Goal: Ask a question

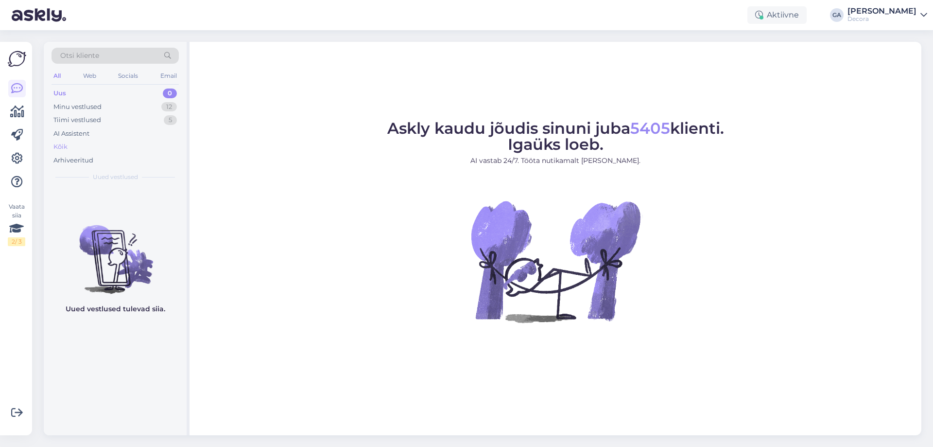
click at [98, 146] on div "Kõik" at bounding box center [115, 147] width 127 height 14
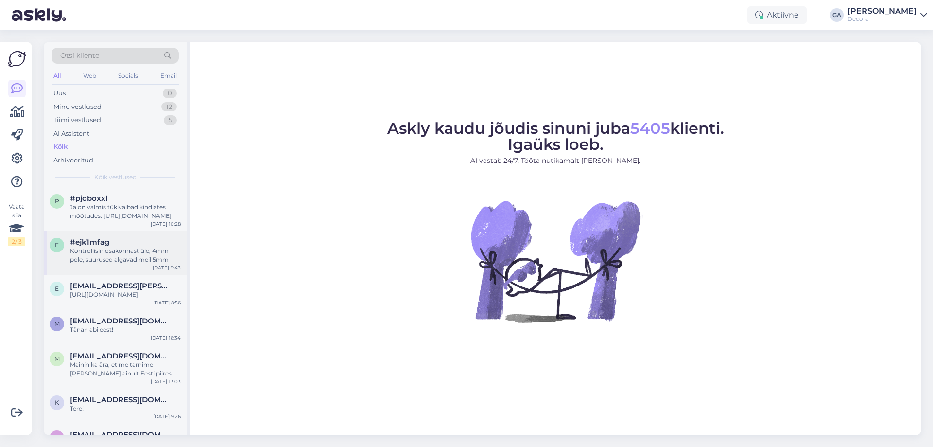
click at [107, 258] on div "Kontrollisin osakonnast üle, 4mm pole, suurused algavad meil 5mm" at bounding box center [125, 254] width 111 height 17
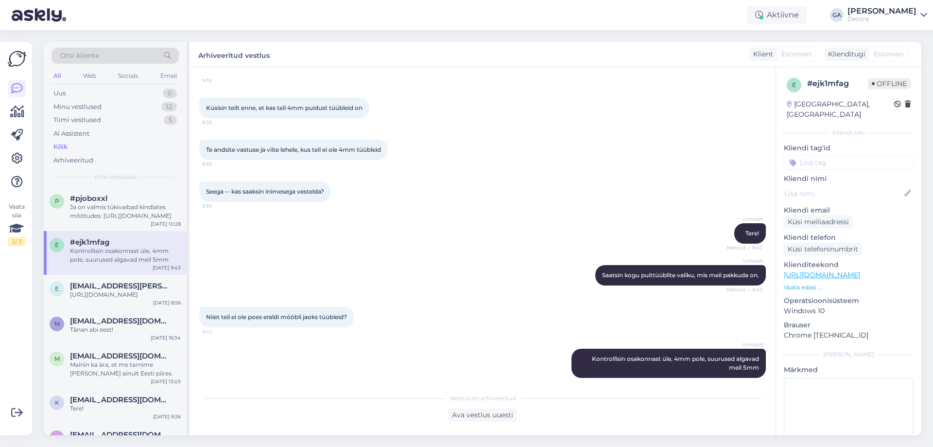
scroll to position [82, 0]
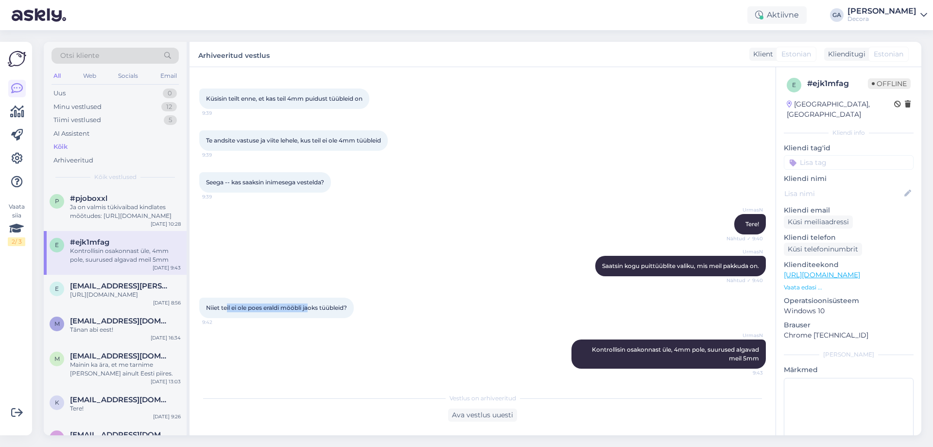
drag, startPoint x: 227, startPoint y: 306, endPoint x: 319, endPoint y: 307, distance: 91.4
click at [319, 307] on span "Niiet teil ei ole poes eraldi mööbli jaoks tüübleid?" at bounding box center [276, 307] width 141 height 7
click at [339, 309] on span "Niiet teil ei ole poes eraldi mööbli jaoks tüübleid?" at bounding box center [276, 307] width 141 height 7
drag, startPoint x: 608, startPoint y: 348, endPoint x: 710, endPoint y: 353, distance: 101.2
click at [710, 353] on div "UrmasN Kontrollisin osakonnast üle, 4mm pole, suurused algavad meil 5mm 9:43" at bounding box center [668, 353] width 194 height 29
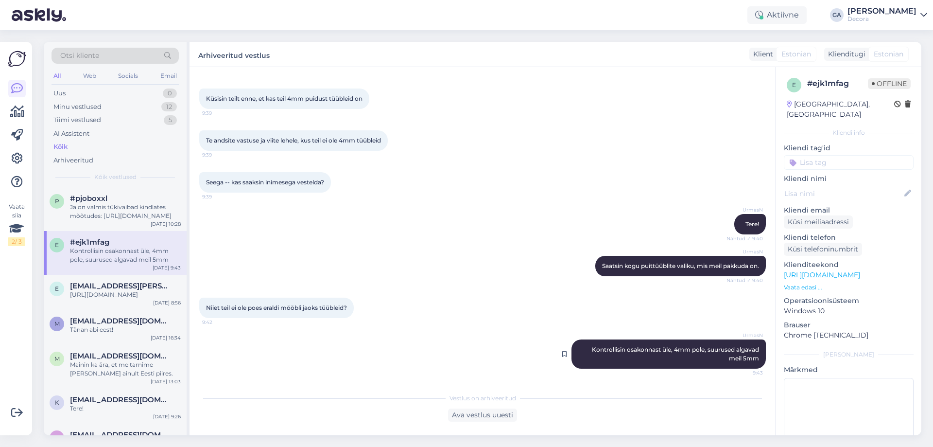
click at [717, 353] on div "UrmasN Kontrollisin osakonnast üle, 4mm pole, suurused algavad meil 5mm 9:43" at bounding box center [668, 353] width 194 height 29
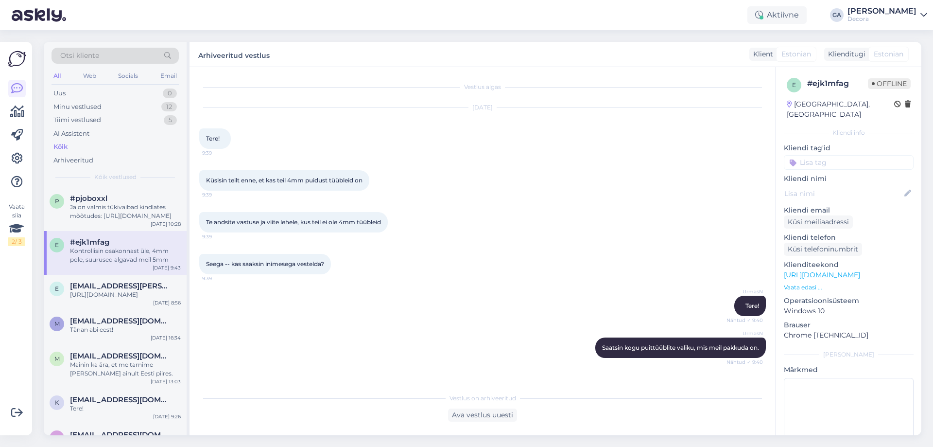
scroll to position [49, 0]
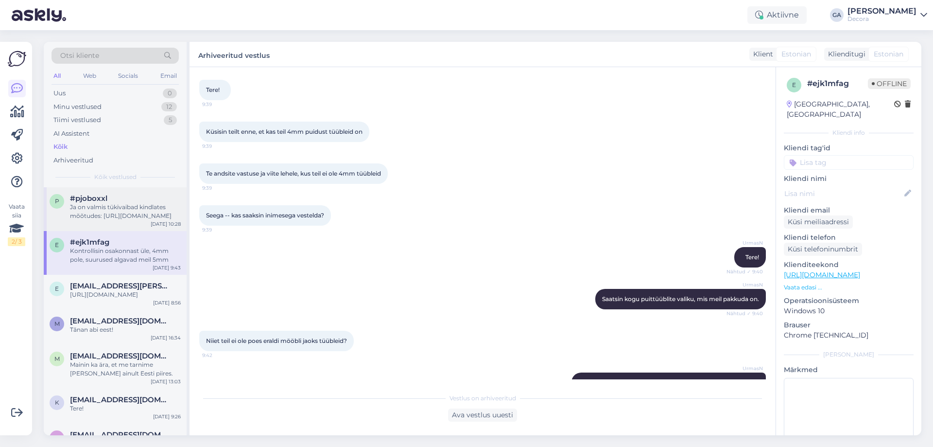
click at [112, 208] on div "Ja on valmis tükivaibad kindlates mõõtudes: [URL][DOMAIN_NAME]" at bounding box center [125, 211] width 111 height 17
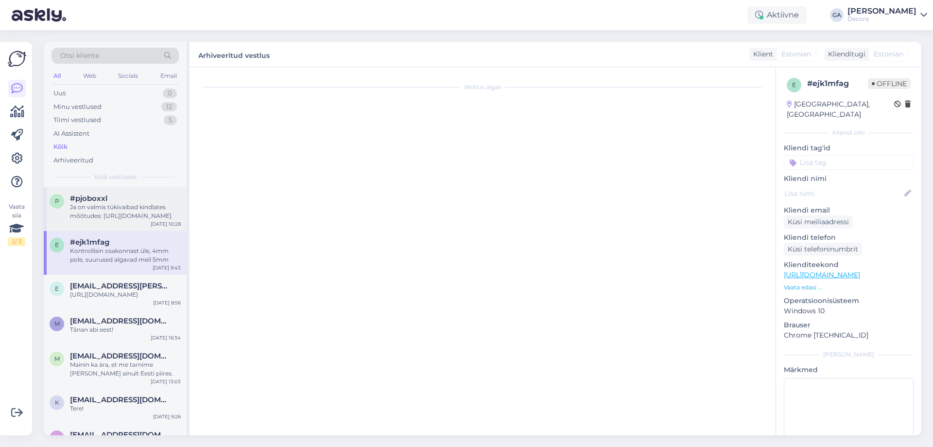
scroll to position [0, 0]
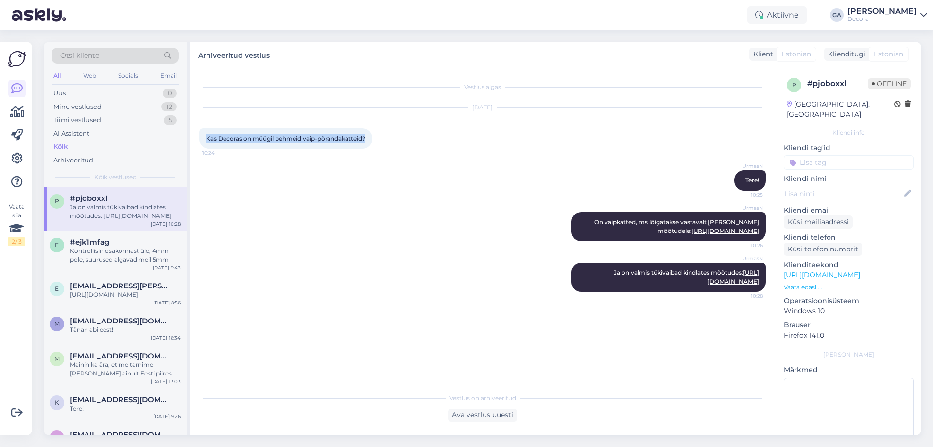
drag, startPoint x: 206, startPoint y: 138, endPoint x: 367, endPoint y: 136, distance: 161.8
click at [367, 136] on div "Kas Decoras on müügil pehmeid vaip-põrandakatteid? 10:24" at bounding box center [285, 138] width 173 height 20
copy span "Kas Decoras on müügil pehmeid vaip-põrandakatteid?"
click at [116, 250] on div "Kontrollisin osakonnast üle, 4mm pole, suurused algavad meil 5mm" at bounding box center [125, 254] width 111 height 17
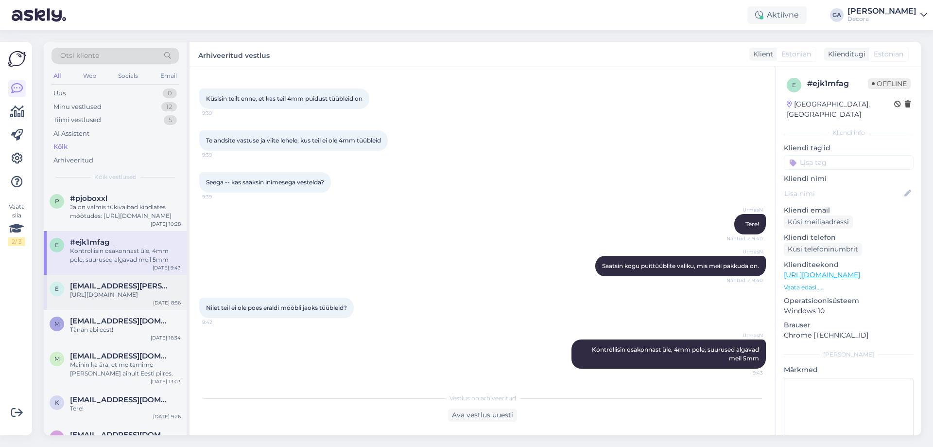
click at [103, 296] on div "[URL][DOMAIN_NAME]" at bounding box center [125, 294] width 111 height 9
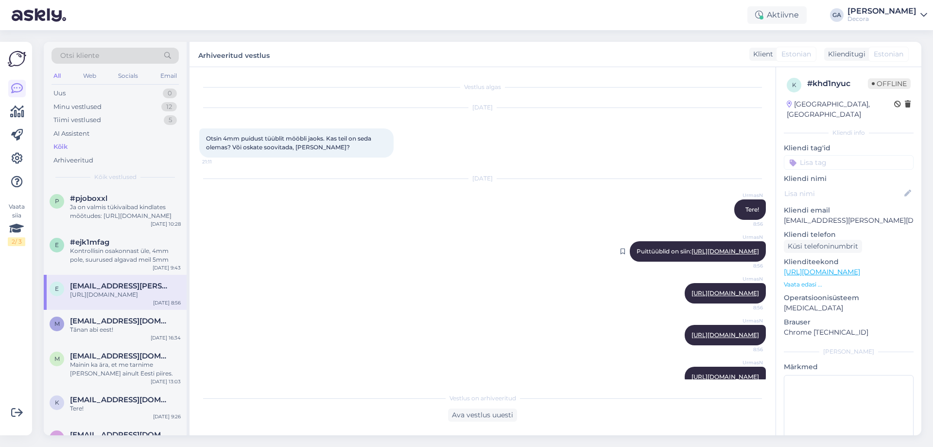
click at [703, 261] on div "UrmasN Puittüüblid on siin: [URL][DOMAIN_NAME] 8:56" at bounding box center [698, 251] width 136 height 20
click at [692, 255] on link "[URL][DOMAIN_NAME]" at bounding box center [726, 250] width 68 height 7
click at [69, 244] on div "e #ejk1mfag Kontrollisin osakonnast üle, 4mm pole, suurused algavad meil 5mm" at bounding box center [115, 251] width 131 height 26
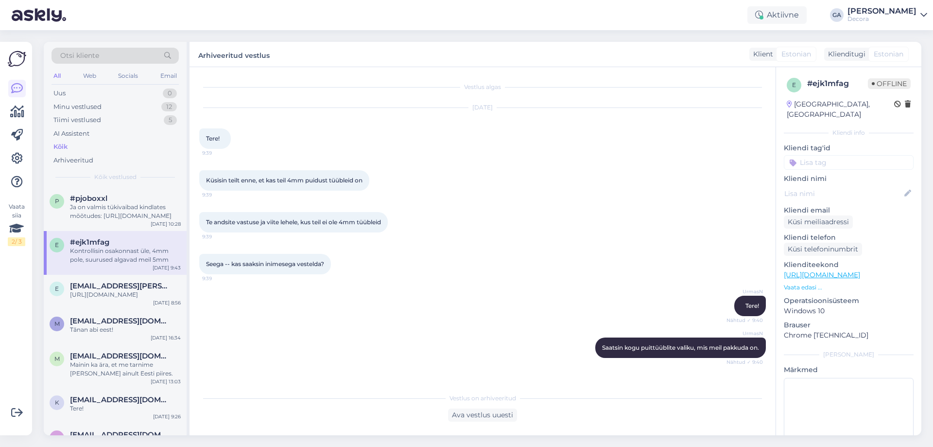
scroll to position [82, 0]
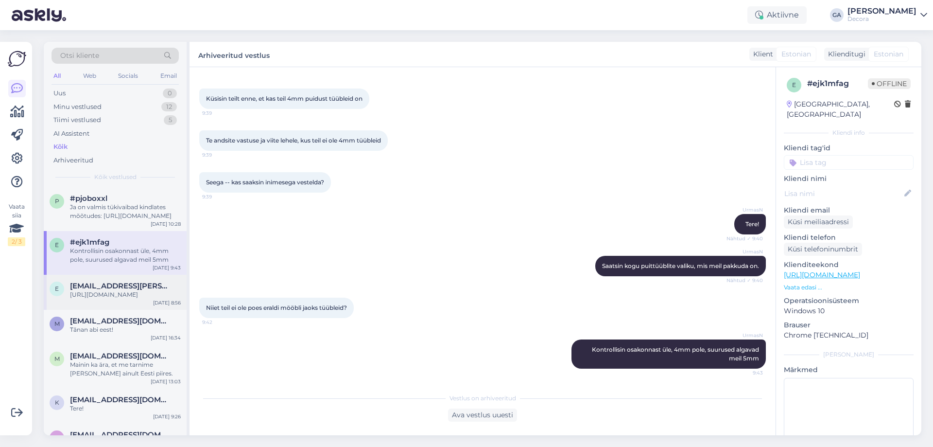
click at [75, 297] on div "[URL][DOMAIN_NAME]" at bounding box center [125, 294] width 111 height 9
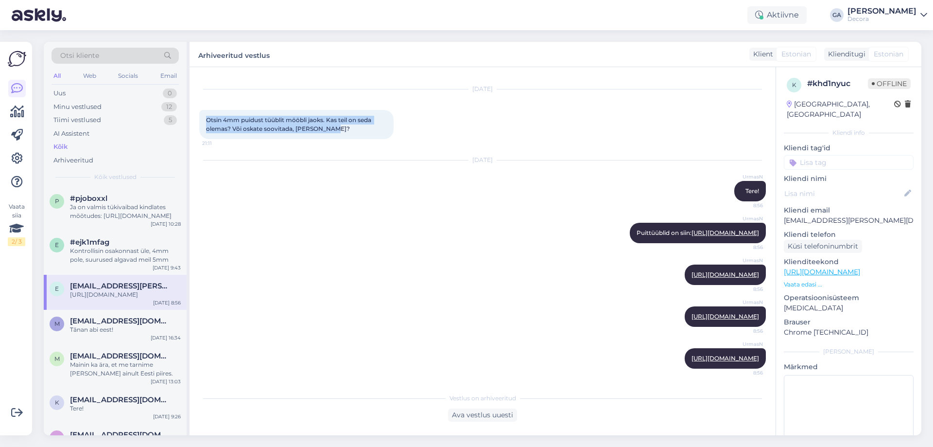
drag, startPoint x: 335, startPoint y: 102, endPoint x: 207, endPoint y: 91, distance: 128.7
click at [207, 110] on div "Otsin 4mm puidust tüüblit mööbli jaoks. Kas teil on seda olemas? Või oskate soo…" at bounding box center [296, 124] width 194 height 29
copy span "Otsin 4mm puidust tüüblit mööbli jaoks. Kas teil on seda olemas? Või oskate soo…"
